Goal: Task Accomplishment & Management: Use online tool/utility

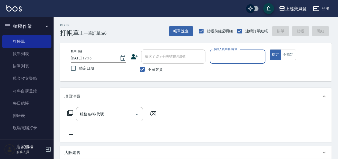
click at [226, 56] on input "服務人員姓名/編號" at bounding box center [237, 56] width 51 height 9
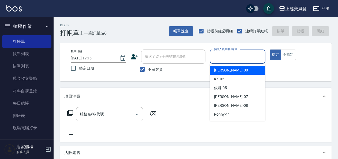
drag, startPoint x: 226, startPoint y: 71, endPoint x: 268, endPoint y: 60, distance: 43.9
click at [227, 69] on div "小華 -00" at bounding box center [237, 70] width 55 height 9
type input "小華-00"
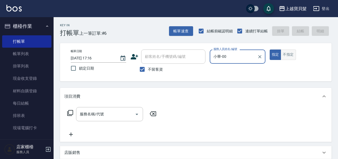
click at [285, 54] on button "不指定" at bounding box center [288, 55] width 15 height 10
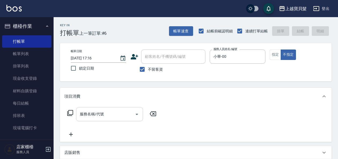
click at [119, 113] on input "服務名稱/代號" at bounding box center [105, 114] width 54 height 9
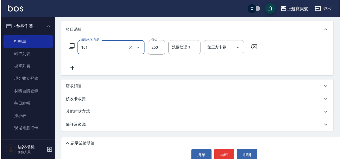
scroll to position [77, 0]
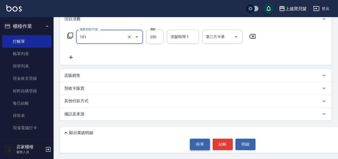
type input "洗髮(101)"
drag, startPoint x: 203, startPoint y: 145, endPoint x: 243, endPoint y: 133, distance: 41.3
click at [244, 134] on div "顯示業績明細 掛單 結帳 明細" at bounding box center [222, 140] width 325 height 26
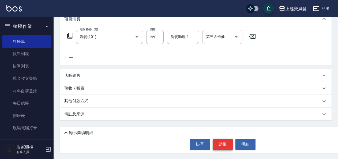
click at [228, 143] on button "結帳" at bounding box center [223, 144] width 20 height 11
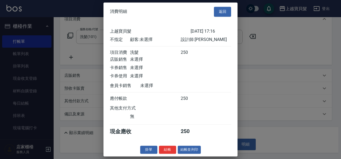
scroll to position [1, 0]
click at [187, 152] on button "結帳並列印" at bounding box center [189, 150] width 23 height 8
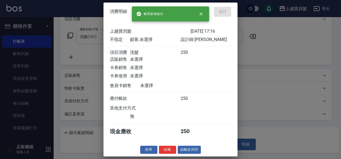
type input "[DATE] 18:05"
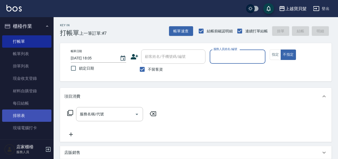
scroll to position [58, 0]
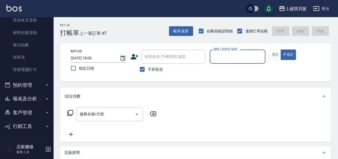
click at [30, 98] on button "報表及分析" at bounding box center [26, 99] width 49 height 14
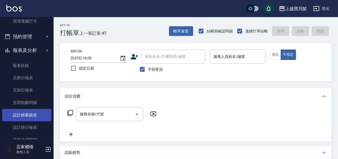
scroll to position [162, 0]
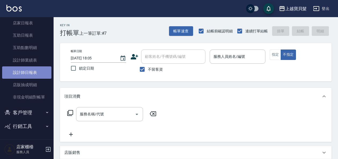
click at [31, 73] on link "設計師日報表" at bounding box center [26, 72] width 49 height 12
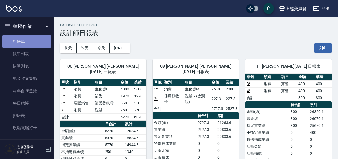
click at [31, 43] on link "打帳單" at bounding box center [26, 41] width 49 height 12
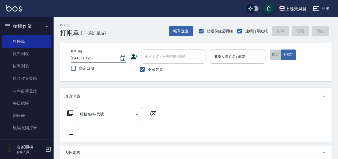
click at [276, 51] on button "指定" at bounding box center [276, 55] width 12 height 10
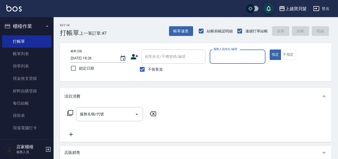
click at [231, 58] on input "服務人員姓名/編號" at bounding box center [237, 56] width 51 height 9
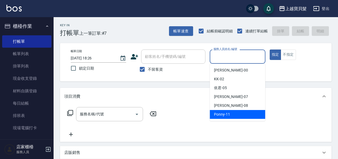
click at [228, 114] on span "Ponny -11" at bounding box center [222, 115] width 16 height 6
type input "Ponny-11"
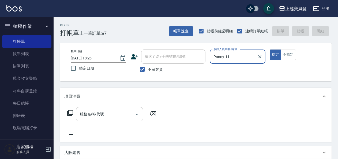
click at [87, 111] on div "服務名稱/代號 服務名稱/代號" at bounding box center [109, 114] width 67 height 14
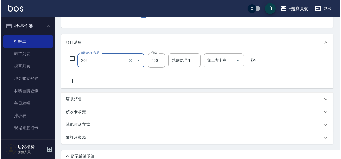
scroll to position [77, 0]
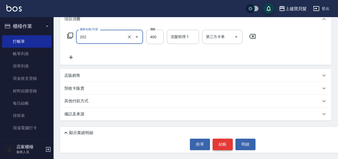
type input "剪髮(202)"
click at [226, 144] on button "結帳" at bounding box center [223, 144] width 20 height 11
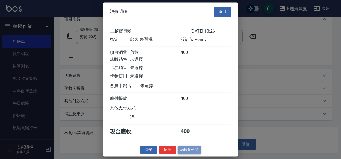
click at [189, 151] on button "結帳並列印" at bounding box center [189, 150] width 23 height 8
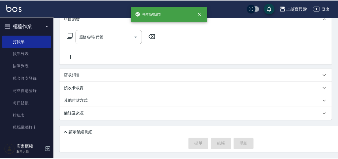
scroll to position [0, 0]
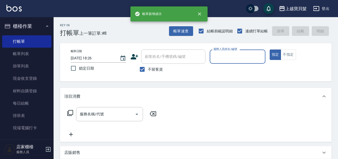
click at [228, 57] on input "服務人員姓名/編號" at bounding box center [237, 56] width 51 height 9
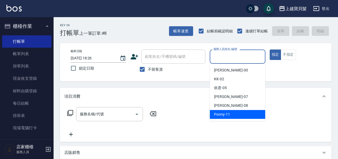
click at [225, 112] on span "Ponny -11" at bounding box center [222, 115] width 16 height 6
type input "Ponny-11"
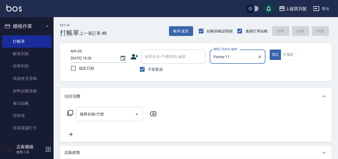
click at [96, 114] on input "服務名稱/代號" at bounding box center [105, 114] width 54 height 9
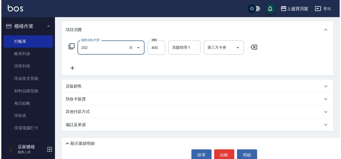
scroll to position [77, 0]
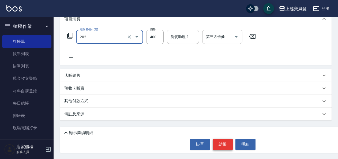
type input "剪髮(202)"
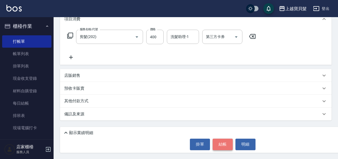
click at [214, 143] on button "結帳" at bounding box center [223, 144] width 20 height 11
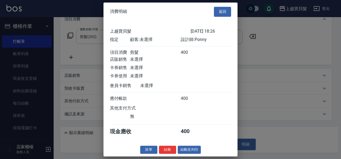
click at [186, 154] on button "結帳並列印" at bounding box center [189, 150] width 23 height 8
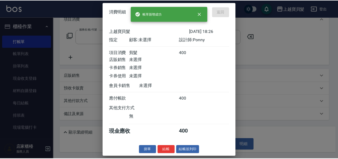
scroll to position [0, 0]
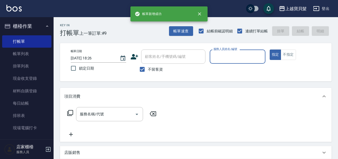
click at [218, 62] on div "服務人員姓名/編號" at bounding box center [237, 57] width 55 height 14
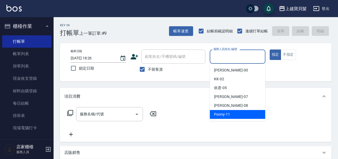
click at [217, 116] on span "Ponny -11" at bounding box center [222, 115] width 16 height 6
type input "Ponny-11"
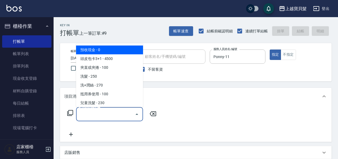
click at [109, 113] on input "服務名稱/代號" at bounding box center [105, 114] width 54 height 9
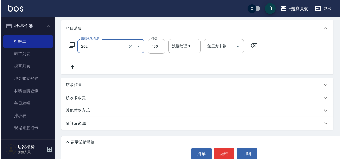
scroll to position [77, 0]
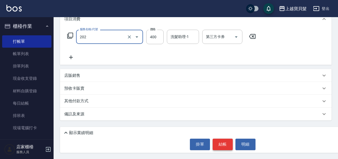
type input "剪髮(202)"
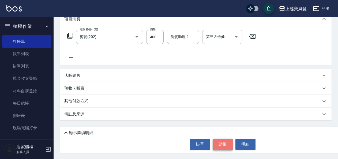
click at [216, 144] on button "結帳" at bounding box center [223, 144] width 20 height 11
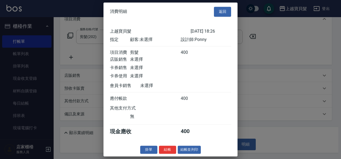
scroll to position [1, 0]
click at [192, 150] on button "結帳並列印" at bounding box center [189, 150] width 23 height 8
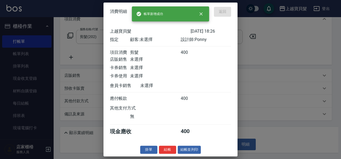
type input "[DATE] 18:27"
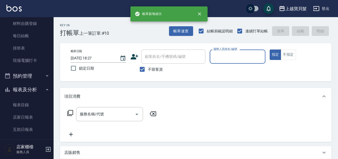
scroll to position [162, 0]
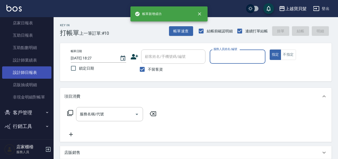
click at [17, 70] on link "設計師日報表" at bounding box center [26, 72] width 49 height 12
